Goal: Task Accomplishment & Management: Use online tool/utility

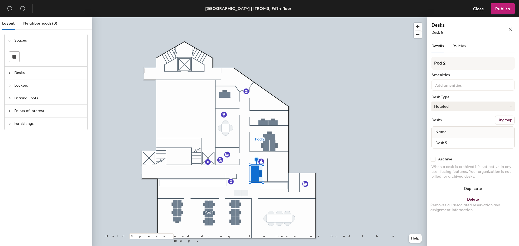
click at [450, 108] on button "Hoteled" at bounding box center [472, 107] width 83 height 10
click at [447, 125] on div "Assigned" at bounding box center [459, 123] width 54 height 8
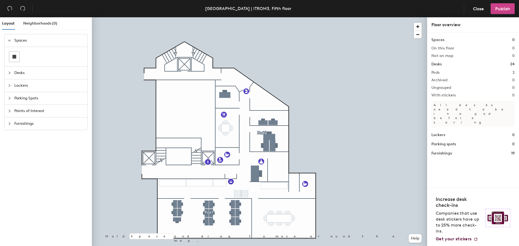
click at [499, 11] on span "Publish" at bounding box center [502, 8] width 15 height 5
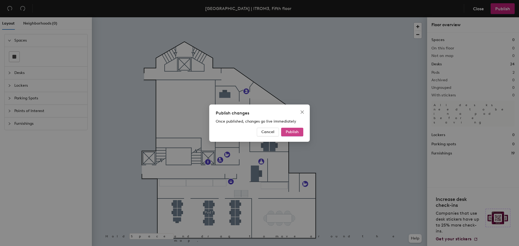
click at [289, 135] on button "Publish" at bounding box center [292, 132] width 22 height 9
click at [289, 132] on span "Publish" at bounding box center [292, 132] width 13 height 5
